Goal: Task Accomplishment & Management: Manage account settings

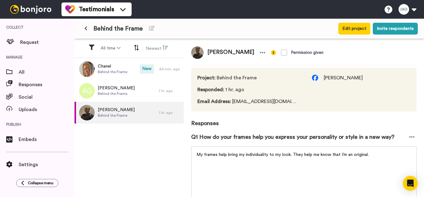
click at [277, 104] on span "Email Address : cdnwhy200@yahoo.com" at bounding box center [249, 101] width 102 height 7
click at [280, 100] on span "Email Address : cdnwhy200@yahoo.com" at bounding box center [249, 101] width 102 height 7
click at [291, 89] on div "Project : Behind the Frame Responded : 1 hr. ago Email Address : cdnwhy200@yaho…" at bounding box center [304, 89] width 226 height 43
click at [263, 99] on span "Email Address : cdnwhy200@yahoo.com" at bounding box center [249, 101] width 102 height 7
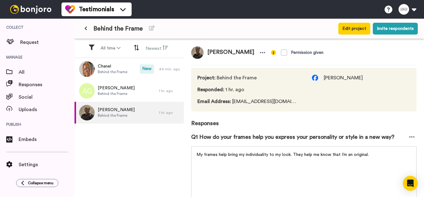
click at [282, 103] on span "Email Address : cdnwhy200@yahoo.com" at bounding box center [249, 101] width 102 height 7
drag, startPoint x: 285, startPoint y: 103, endPoint x: 263, endPoint y: 103, distance: 22.4
click at [263, 103] on span "Email Address : cdnwhy200@yahoo.com" at bounding box center [249, 101] width 102 height 7
click at [268, 101] on span "Email Address : cdnwhy200@yahoo.com" at bounding box center [249, 101] width 102 height 7
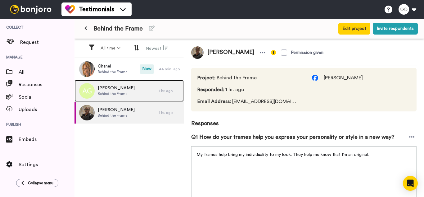
click at [116, 87] on span "[PERSON_NAME]" at bounding box center [116, 88] width 37 height 6
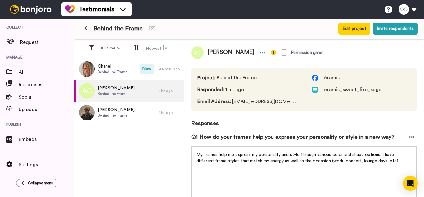
click at [258, 103] on span "Email Address : A_tgarner@yahoo.com" at bounding box center [249, 101] width 102 height 7
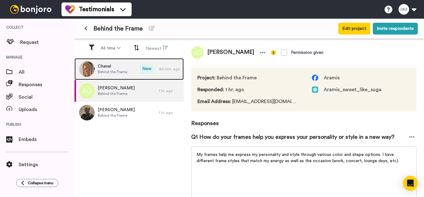
click at [115, 72] on span "Behind the Frame" at bounding box center [113, 71] width 30 height 5
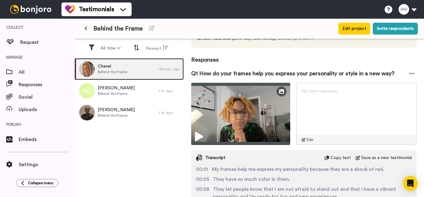
scroll to position [57, 0]
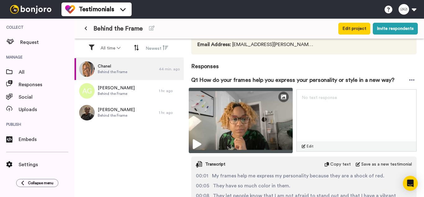
click at [199, 142] on icon at bounding box center [197, 144] width 8 height 10
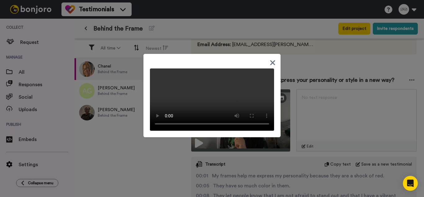
click at [233, 88] on video at bounding box center [212, 99] width 124 height 62
click at [270, 59] on icon at bounding box center [273, 63] width 6 height 8
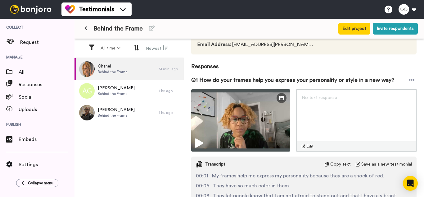
click at [277, 44] on span "Email Address : cgeter@tepper.cmu.edu" at bounding box center [256, 44] width 116 height 7
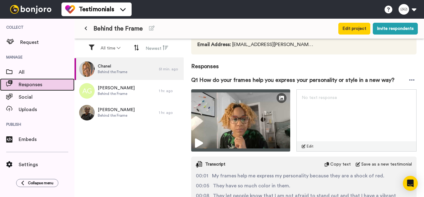
click at [38, 86] on span "Responses" at bounding box center [47, 84] width 56 height 7
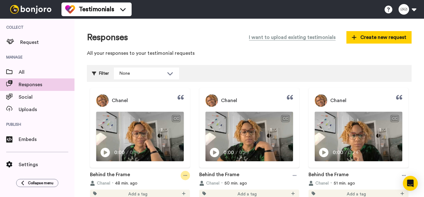
click at [184, 174] on icon at bounding box center [186, 175] width 4 height 4
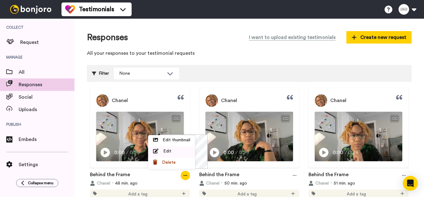
click at [179, 148] on div "Edit" at bounding box center [171, 151] width 37 height 6
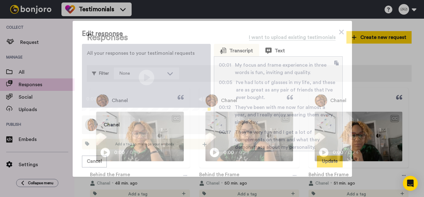
click at [108, 128] on span "Chanel" at bounding box center [112, 124] width 16 height 7
click at [147, 146] on span "Add a tag to manage your embeds" at bounding box center [144, 143] width 59 height 5
click at [253, 49] on div "Text" at bounding box center [236, 50] width 33 height 7
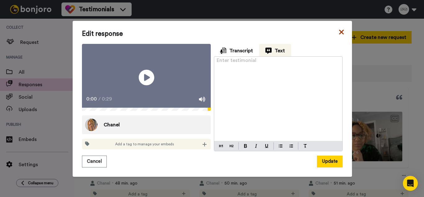
click at [342, 28] on icon at bounding box center [342, 31] width 6 height 7
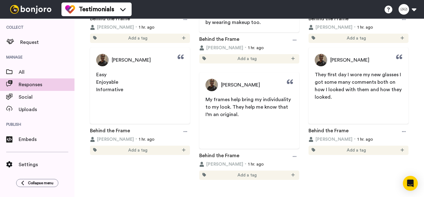
scroll to position [280, 0]
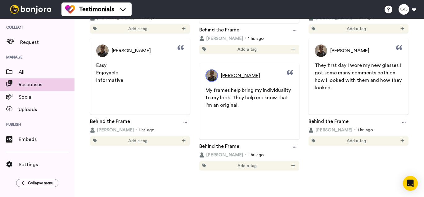
click at [210, 75] on img at bounding box center [212, 75] width 12 height 12
click at [251, 73] on span "[PERSON_NAME]" at bounding box center [240, 75] width 39 height 7
click at [249, 76] on span "[PERSON_NAME]" at bounding box center [240, 75] width 39 height 7
click at [225, 75] on span "[PERSON_NAME]" at bounding box center [240, 75] width 39 height 7
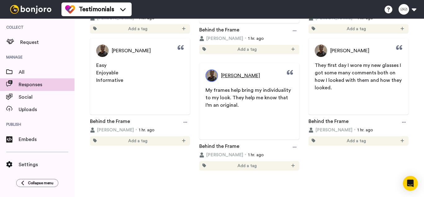
drag, startPoint x: 210, startPoint y: 74, endPoint x: 230, endPoint y: 72, distance: 19.7
click at [230, 72] on span "[PERSON_NAME]" at bounding box center [240, 75] width 39 height 7
click at [212, 78] on img at bounding box center [212, 75] width 12 height 12
click at [294, 30] on icon at bounding box center [295, 31] width 4 height 4
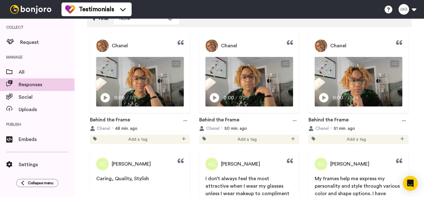
scroll to position [0, 0]
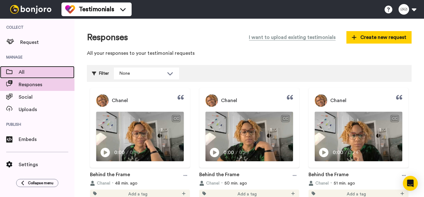
click at [36, 73] on span "All" at bounding box center [47, 71] width 56 height 7
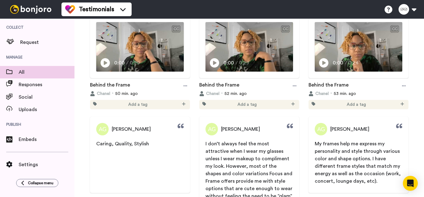
scroll to position [90, 0]
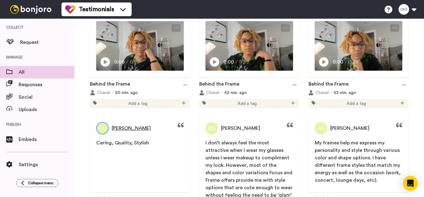
click at [130, 126] on span "[PERSON_NAME]" at bounding box center [131, 127] width 39 height 7
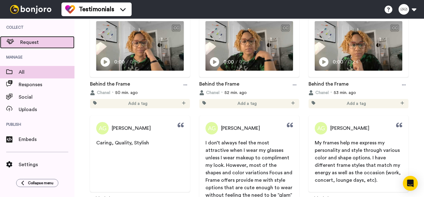
click at [47, 43] on span "Request" at bounding box center [47, 42] width 54 height 7
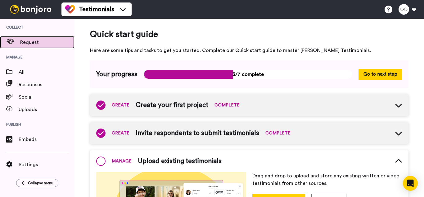
click at [54, 43] on span "Request" at bounding box center [47, 42] width 54 height 7
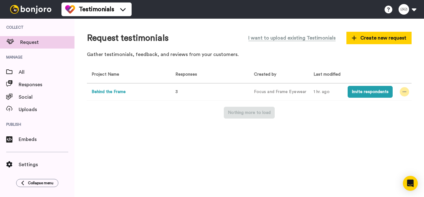
click at [406, 92] on icon at bounding box center [405, 91] width 4 height 1
click at [177, 90] on span "3" at bounding box center [177, 91] width 2 height 4
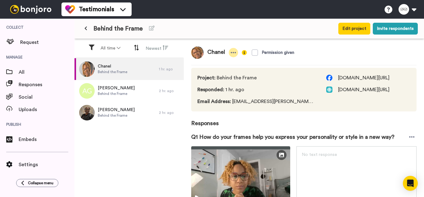
click at [233, 53] on icon at bounding box center [234, 52] width 6 height 6
click at [212, 62] on li "Edit profile" at bounding box center [213, 63] width 53 height 9
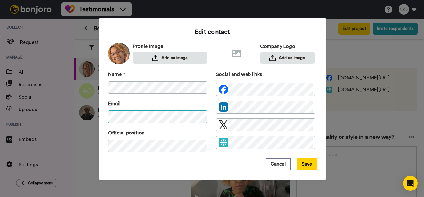
click at [103, 108] on div "Edit contact Profile Image Add an image Company Logo Add an image Name * Email …" at bounding box center [213, 98] width 228 height 161
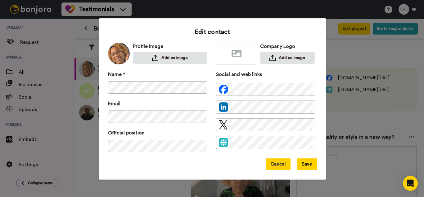
click at [278, 159] on button "Cancel" at bounding box center [278, 164] width 25 height 12
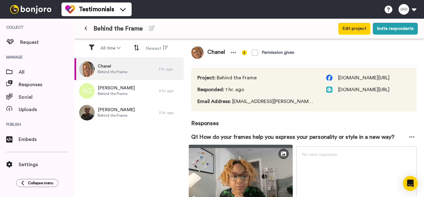
click at [266, 167] on img at bounding box center [241, 176] width 104 height 65
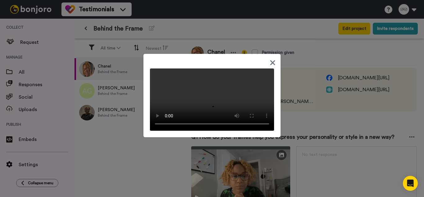
click at [270, 59] on icon at bounding box center [273, 63] width 6 height 8
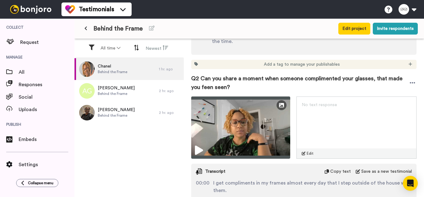
scroll to position [257, 0]
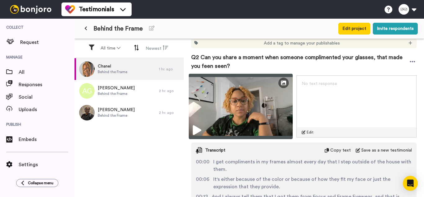
click at [198, 127] on icon at bounding box center [197, 130] width 8 height 10
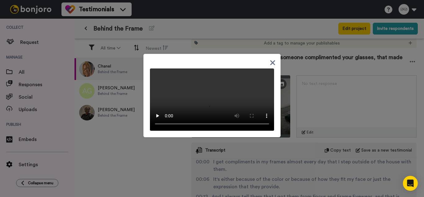
click at [271, 59] on icon at bounding box center [273, 63] width 6 height 8
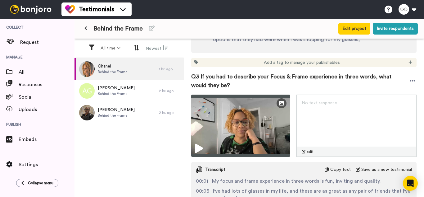
scroll to position [467, 0]
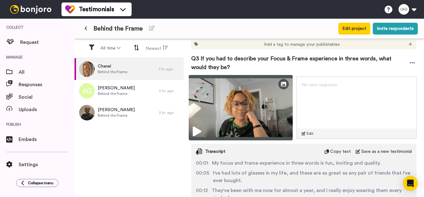
click at [223, 109] on img at bounding box center [241, 107] width 104 height 65
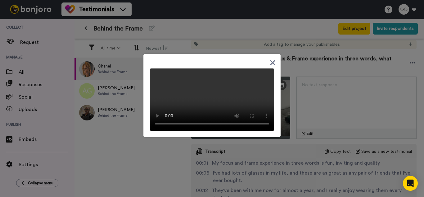
click at [270, 59] on icon at bounding box center [273, 63] width 6 height 8
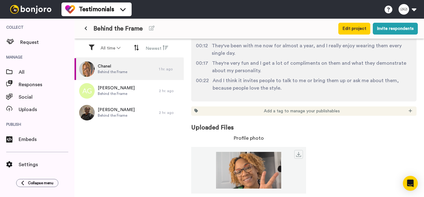
scroll to position [616, 0]
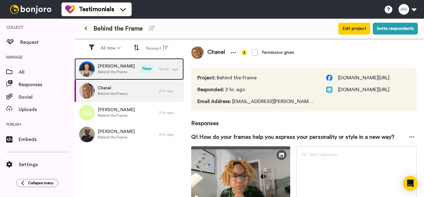
click at [114, 71] on span "Behind the Frame" at bounding box center [116, 71] width 37 height 5
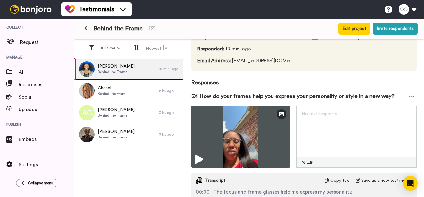
scroll to position [52, 0]
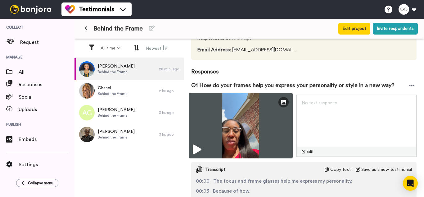
click at [198, 146] on icon at bounding box center [197, 149] width 8 height 10
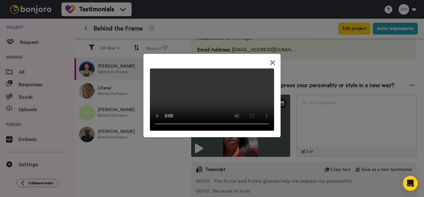
drag, startPoint x: 419, startPoint y: 144, endPoint x: 419, endPoint y: 153, distance: 8.4
click at [419, 153] on div at bounding box center [212, 98] width 424 height 197
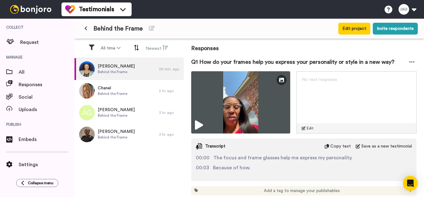
scroll to position [80, 0]
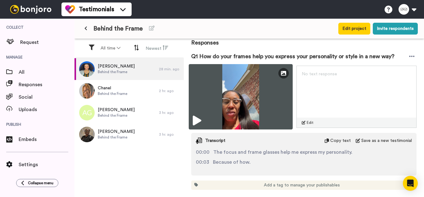
click at [258, 96] on img at bounding box center [241, 96] width 104 height 65
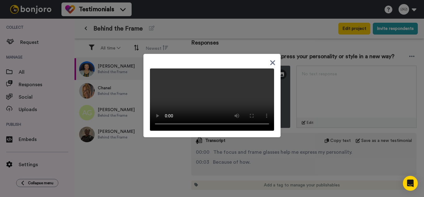
click at [271, 60] on icon at bounding box center [273, 62] width 5 height 5
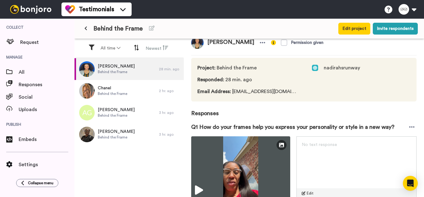
scroll to position [0, 0]
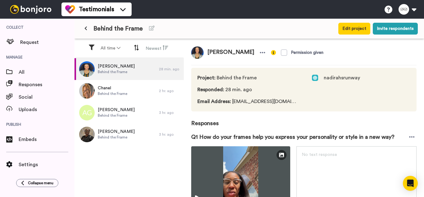
click at [420, 39] on div "Behind the Frame Edit project Invite respondents" at bounding box center [250, 29] width 350 height 20
